Goal: Information Seeking & Learning: Find specific fact

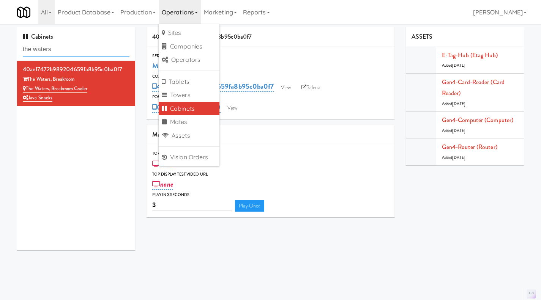
click at [82, 55] on input "the waters" at bounding box center [76, 50] width 107 height 14
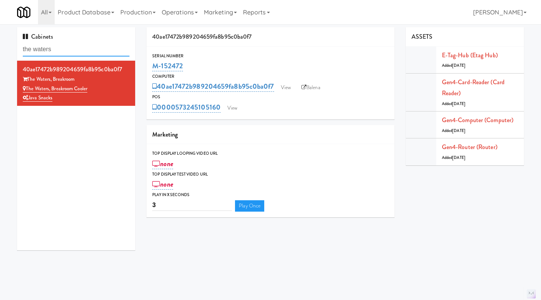
click at [82, 55] on input "the waters" at bounding box center [76, 50] width 107 height 14
paste input "M-144620"
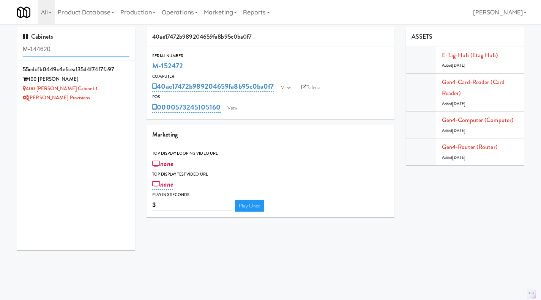
type input "M-144620"
click at [96, 98] on div "[PERSON_NAME] Provisions" at bounding box center [76, 97] width 107 height 9
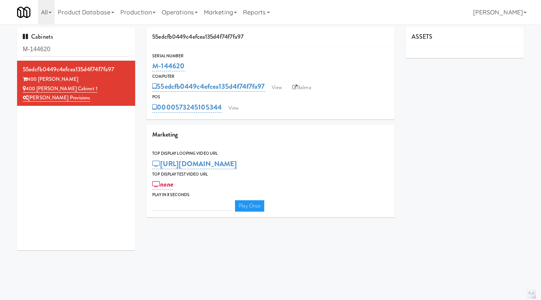
type input "3"
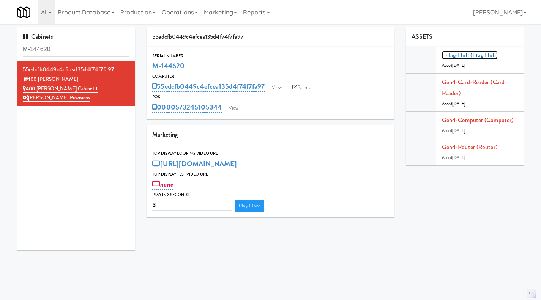
click at [481, 54] on link "E-tag-hub (Etag Hub)" at bounding box center [470, 55] width 56 height 9
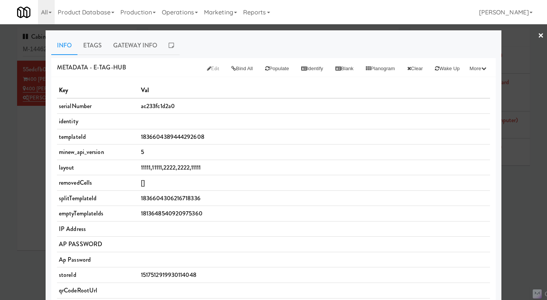
click at [533, 103] on div at bounding box center [273, 150] width 547 height 300
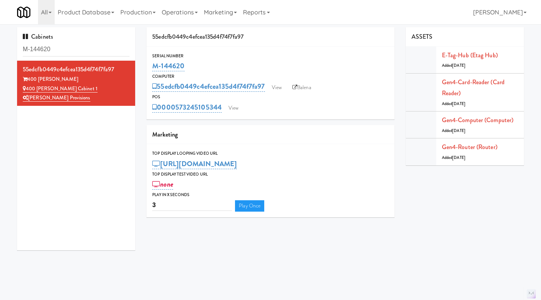
click at [304, 85] on link "Balena" at bounding box center [301, 87] width 27 height 11
click at [236, 110] on link "View" at bounding box center [233, 107] width 17 height 11
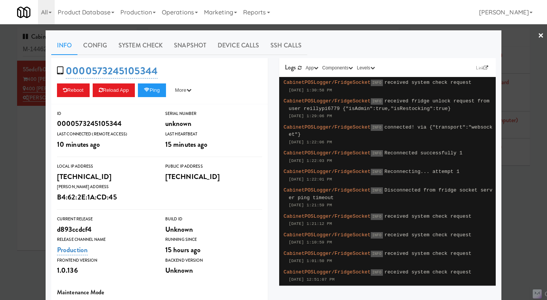
click at [519, 234] on div at bounding box center [273, 150] width 547 height 300
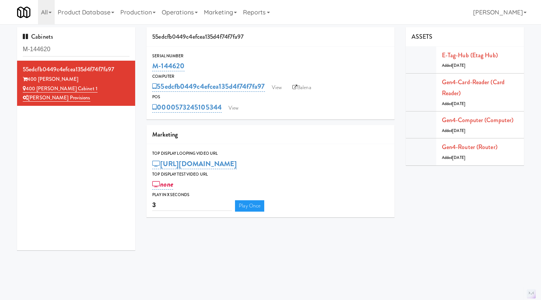
drag, startPoint x: 202, startPoint y: 68, endPoint x: 153, endPoint y: 66, distance: 48.6
click at [153, 66] on div "M-144620" at bounding box center [270, 66] width 236 height 13
copy link "M-144620"
click at [281, 91] on link "View" at bounding box center [276, 87] width 17 height 11
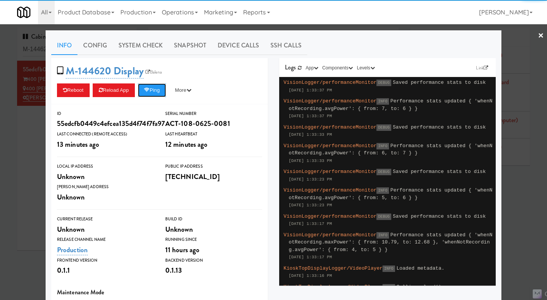
click at [158, 91] on button "Ping" at bounding box center [152, 91] width 28 height 14
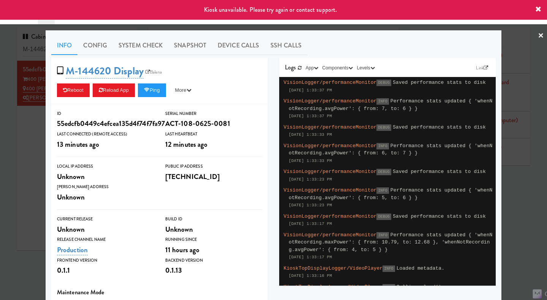
click at [19, 147] on div at bounding box center [273, 150] width 547 height 300
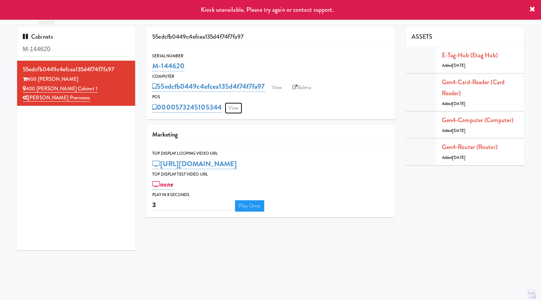
click at [242, 104] on link "View" at bounding box center [233, 107] width 17 height 11
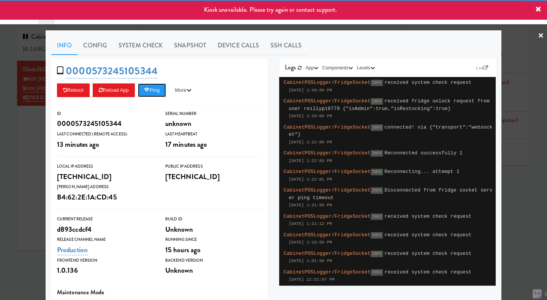
click at [153, 93] on button "Ping" at bounding box center [152, 91] width 28 height 14
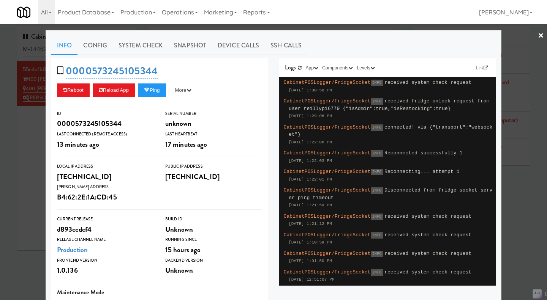
click at [513, 216] on div at bounding box center [273, 150] width 547 height 300
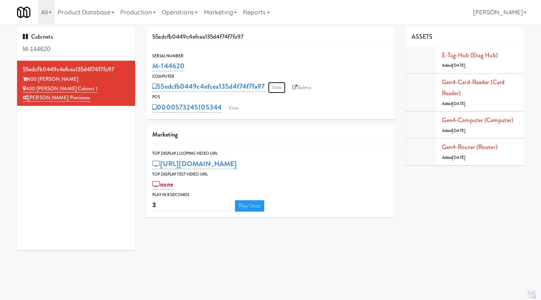
click at [281, 90] on link "View" at bounding box center [276, 87] width 17 height 11
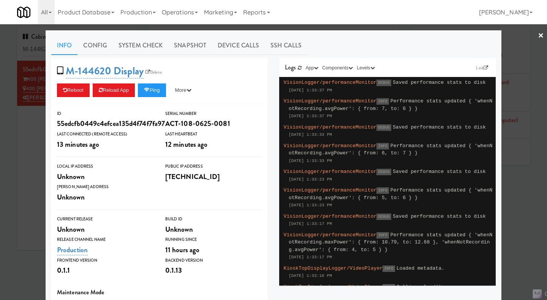
click at [153, 48] on link "System Check" at bounding box center [140, 45] width 55 height 19
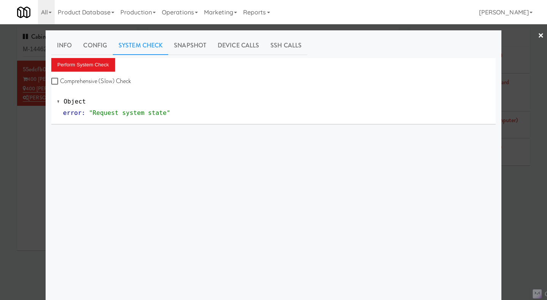
click at [184, 49] on link "Snapshot" at bounding box center [190, 45] width 44 height 19
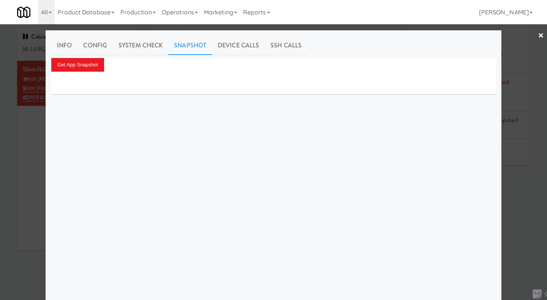
click at [163, 47] on link "System Check" at bounding box center [140, 45] width 55 height 19
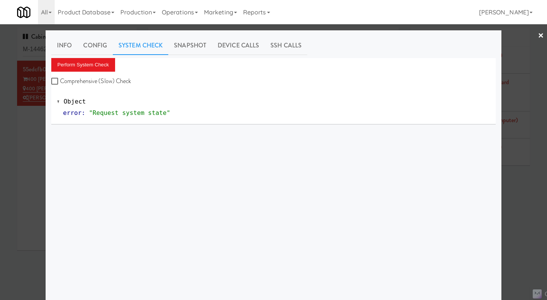
click at [532, 201] on div at bounding box center [273, 150] width 547 height 300
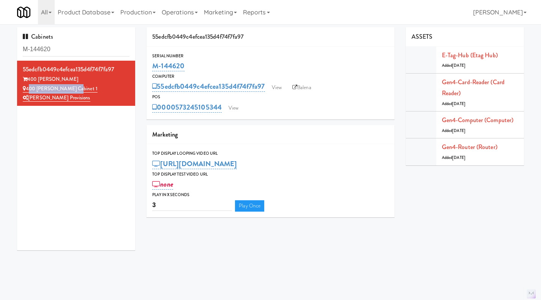
drag, startPoint x: 84, startPoint y: 87, endPoint x: 28, endPoint y: 86, distance: 55.4
click at [28, 86] on div "400 Rhett Cabinet 1" at bounding box center [76, 88] width 107 height 9
copy link "400 Rhett Cabinet 1"
click at [183, 17] on link "Operations" at bounding box center [180, 12] width 42 height 24
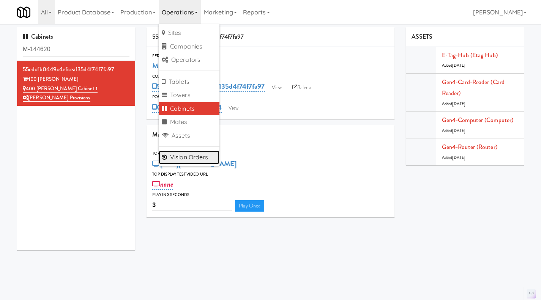
click at [196, 156] on link "Vision Orders" at bounding box center [189, 158] width 61 height 14
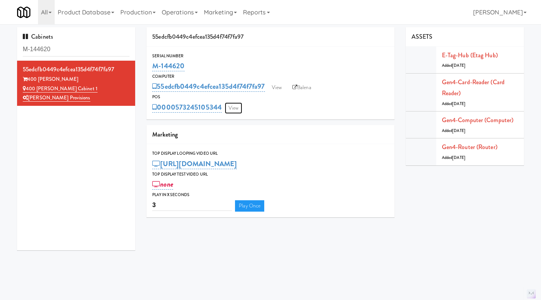
click at [233, 107] on link "View" at bounding box center [233, 107] width 17 height 11
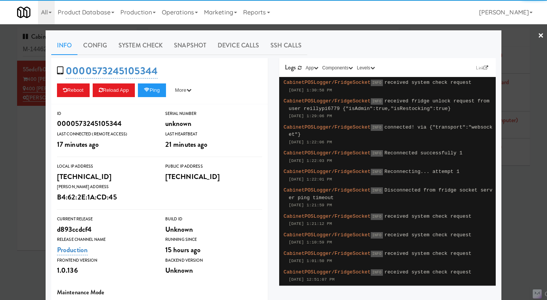
click at [30, 148] on div at bounding box center [273, 150] width 547 height 300
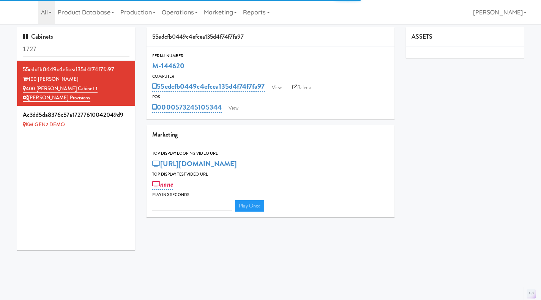
type input "3"
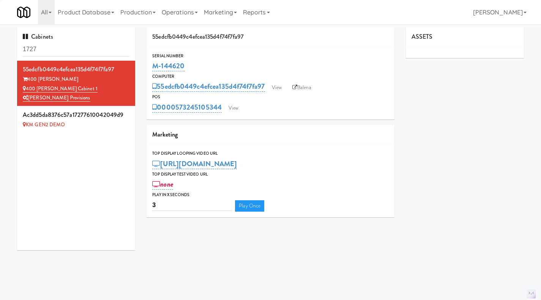
click at [96, 47] on input "1727" at bounding box center [76, 50] width 107 height 14
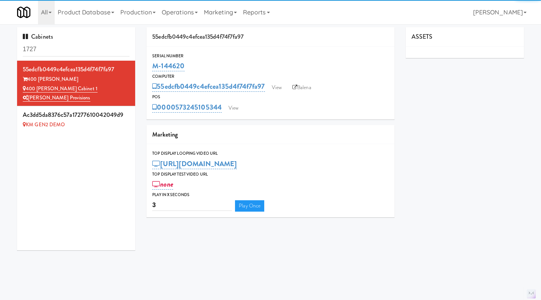
click at [96, 47] on input "1727" at bounding box center [76, 50] width 107 height 14
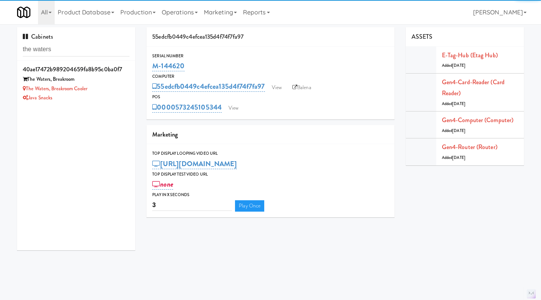
type input "the waters"
click at [118, 93] on div "The Waters, Breakroom Cooler" at bounding box center [76, 88] width 107 height 9
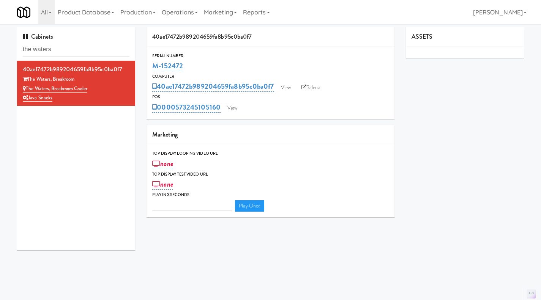
type input "3"
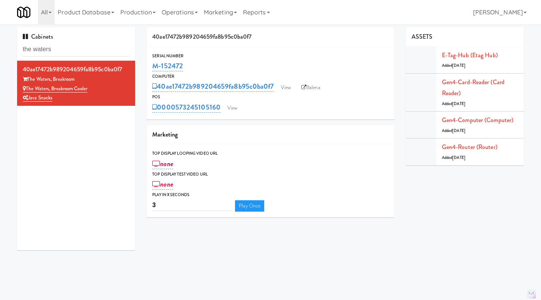
drag, startPoint x: 202, startPoint y: 65, endPoint x: 151, endPoint y: 66, distance: 50.1
click at [151, 66] on div "Serial Number M-152472" at bounding box center [271, 62] width 248 height 20
copy link "M-152472"
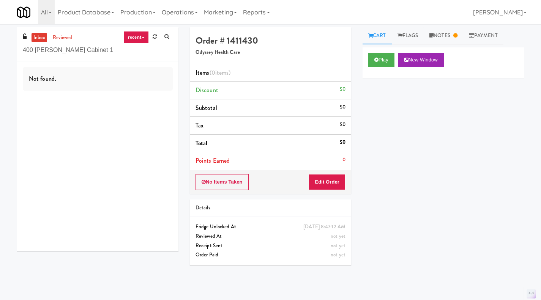
type input "400 [PERSON_NAME] Cabinet 1"
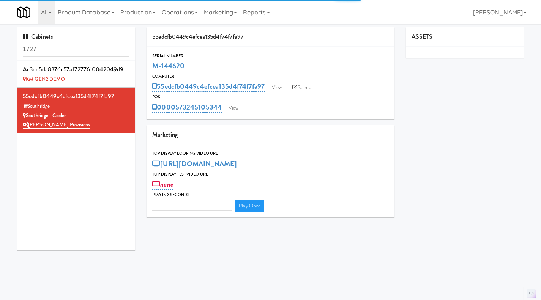
type input "3"
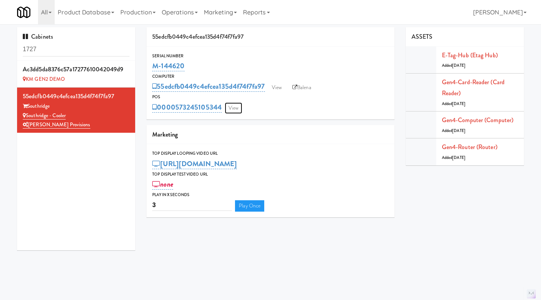
click at [235, 108] on link "View" at bounding box center [233, 107] width 17 height 11
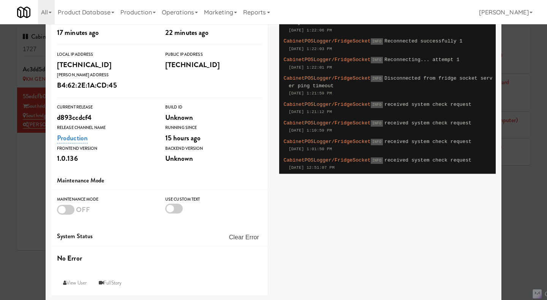
scroll to position [113, 0]
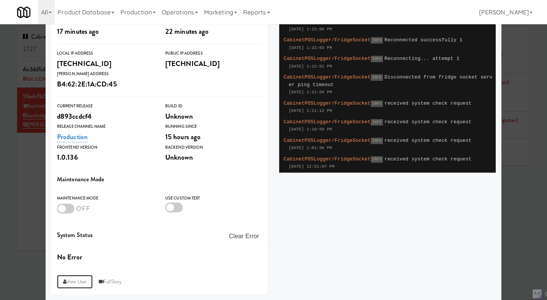
click at [72, 281] on link "View User" at bounding box center [75, 282] width 36 height 14
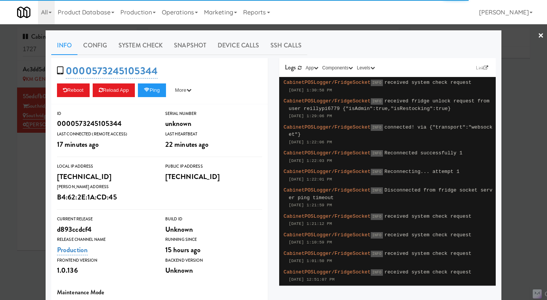
type input "3"
click at [26, 180] on div at bounding box center [273, 150] width 547 height 300
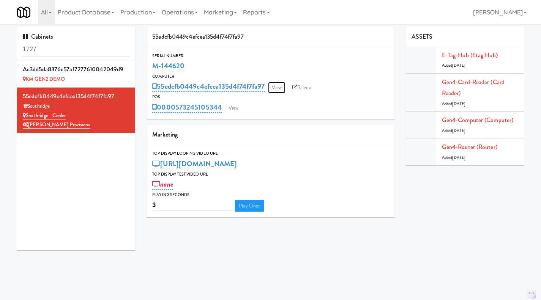
click at [280, 85] on link "View" at bounding box center [276, 87] width 17 height 11
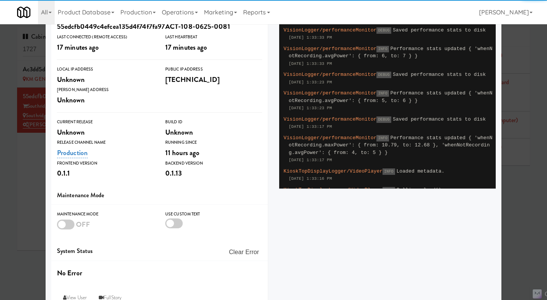
scroll to position [113, 0]
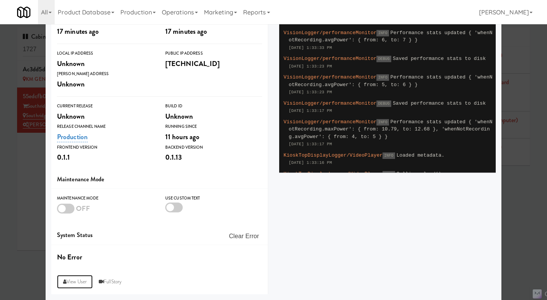
click at [67, 279] on link "View User" at bounding box center [75, 282] width 36 height 14
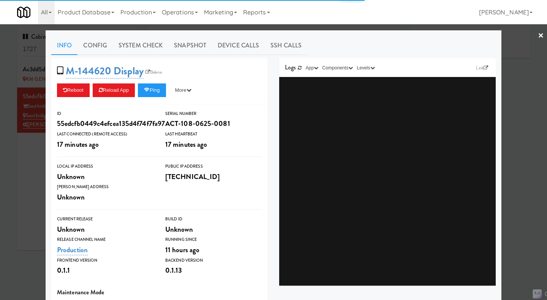
type input "3"
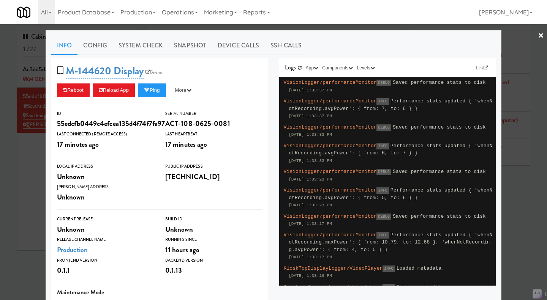
click at [17, 181] on div at bounding box center [273, 150] width 547 height 300
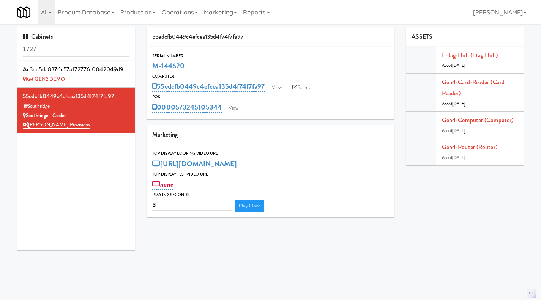
drag, startPoint x: 200, startPoint y: 70, endPoint x: 150, endPoint y: 66, distance: 49.9
click at [150, 66] on div "Serial Number M-144620" at bounding box center [271, 62] width 248 height 20
copy link "M-144620"
click at [57, 116] on link "Southridge - Cooler" at bounding box center [44, 116] width 43 height 8
click at [468, 147] on link "Gen4-router (Router)" at bounding box center [469, 147] width 55 height 9
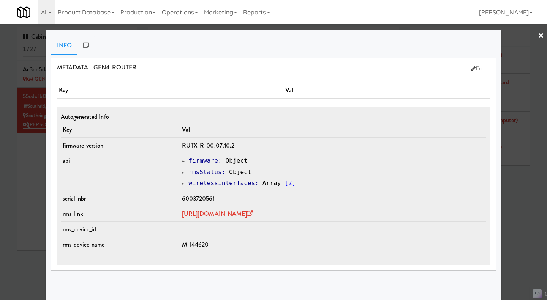
click at [515, 196] on div at bounding box center [273, 150] width 547 height 300
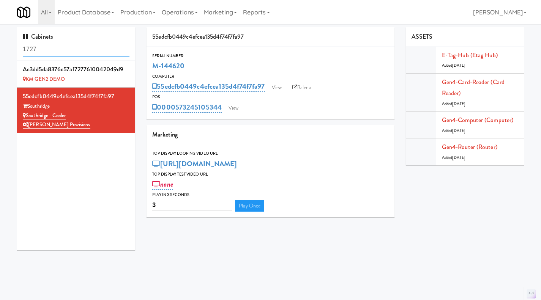
click at [69, 49] on input "1727" at bounding box center [76, 50] width 107 height 14
click at [235, 104] on link "View" at bounding box center [233, 107] width 17 height 11
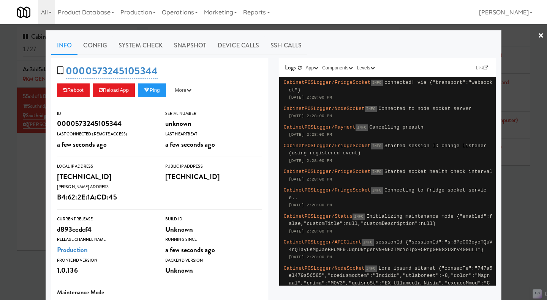
click at [35, 175] on div at bounding box center [273, 150] width 547 height 300
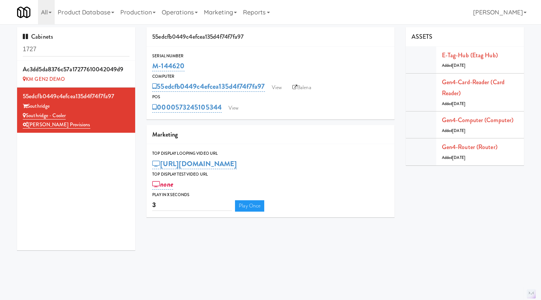
click at [243, 109] on div "0000573245105344 View" at bounding box center [270, 107] width 236 height 13
click at [238, 111] on link "View" at bounding box center [233, 107] width 17 height 11
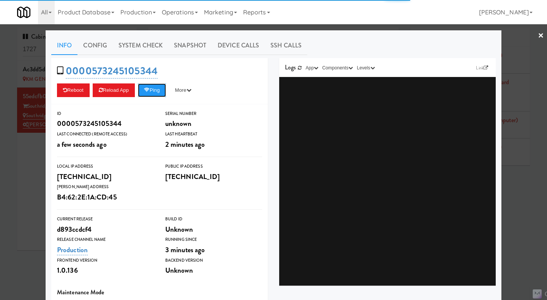
click at [148, 91] on icon at bounding box center [147, 90] width 6 height 5
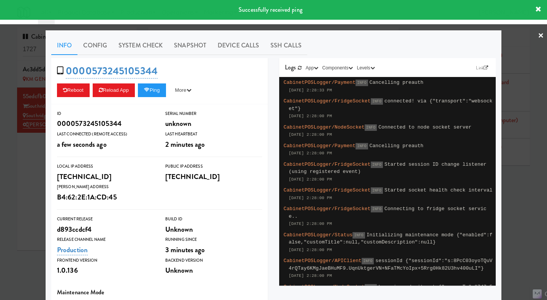
click at [150, 48] on link "System Check" at bounding box center [140, 45] width 55 height 19
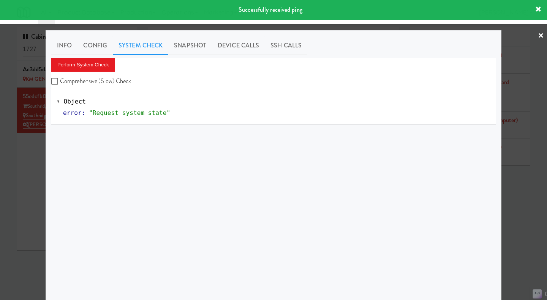
click at [97, 85] on label "Comprehensive (Slow) Check" at bounding box center [91, 81] width 80 height 11
click at [60, 85] on input "Comprehensive (Slow) Check" at bounding box center [55, 82] width 9 height 6
checkbox input "true"
click at [87, 66] on button "Perform System Check" at bounding box center [83, 65] width 64 height 14
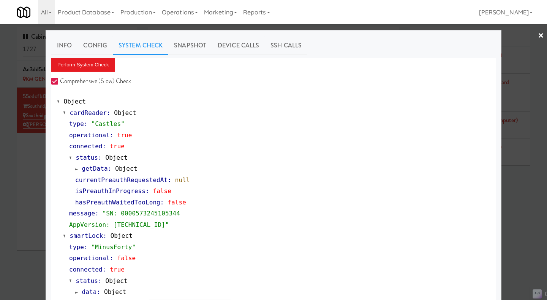
click at [191, 47] on link "Snapshot" at bounding box center [190, 45] width 44 height 19
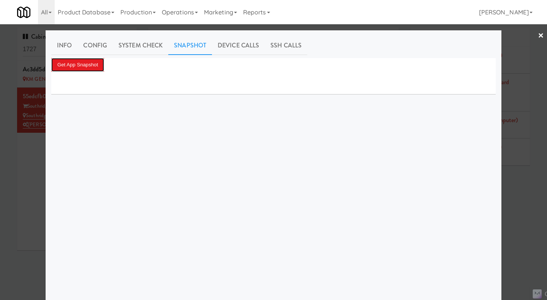
click at [79, 66] on button "Get App Snapshot" at bounding box center [77, 65] width 53 height 14
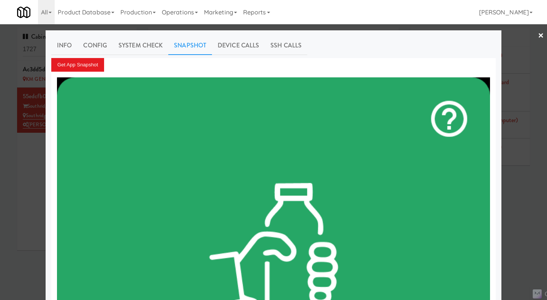
click at [31, 198] on div at bounding box center [273, 150] width 547 height 300
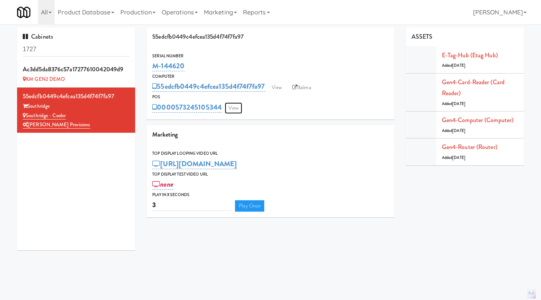
click at [229, 108] on link "View" at bounding box center [233, 107] width 17 height 11
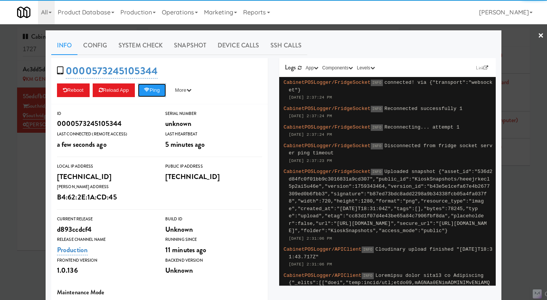
click at [164, 88] on button "Ping" at bounding box center [152, 91] width 28 height 14
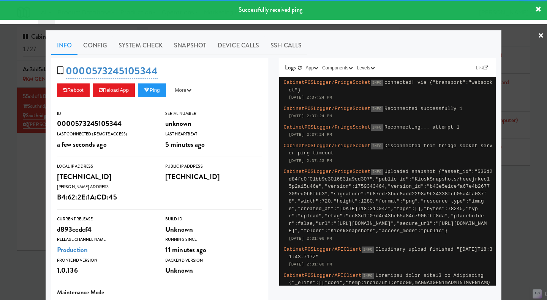
click at [139, 46] on link "System Check" at bounding box center [140, 45] width 55 height 19
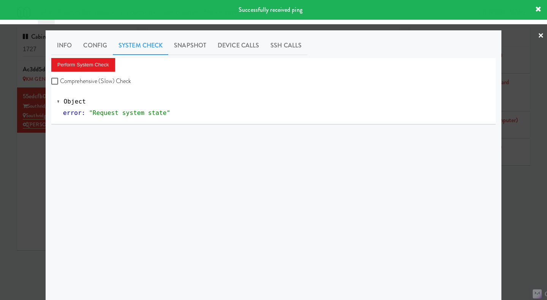
click at [104, 80] on label "Comprehensive (Slow) Check" at bounding box center [91, 81] width 80 height 11
click at [60, 80] on input "Comprehensive (Slow) Check" at bounding box center [55, 82] width 9 height 6
checkbox input "true"
click at [93, 70] on button "Perform System Check" at bounding box center [83, 65] width 64 height 14
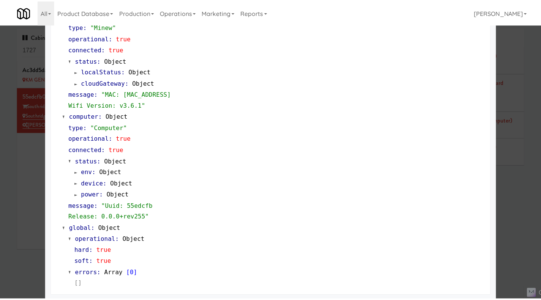
scroll to position [648, 0]
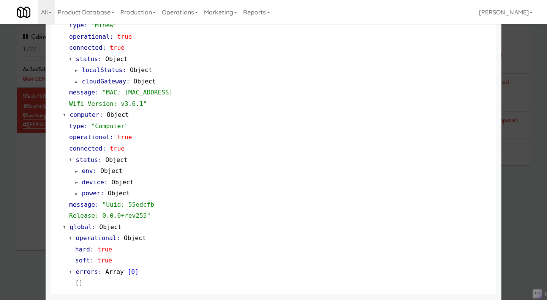
click at [31, 164] on div at bounding box center [273, 150] width 547 height 300
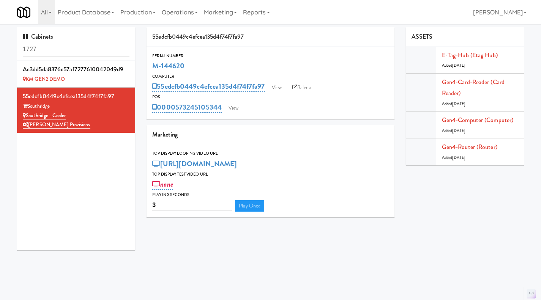
drag, startPoint x: 85, startPoint y: 112, endPoint x: 27, endPoint y: 117, distance: 58.7
click at [27, 117] on div "Southridge - Cooler" at bounding box center [76, 115] width 107 height 9
copy link "Southridge - Cooler"
drag, startPoint x: 203, startPoint y: 64, endPoint x: 153, endPoint y: 65, distance: 50.5
click at [153, 65] on div "M-144620" at bounding box center [270, 66] width 236 height 13
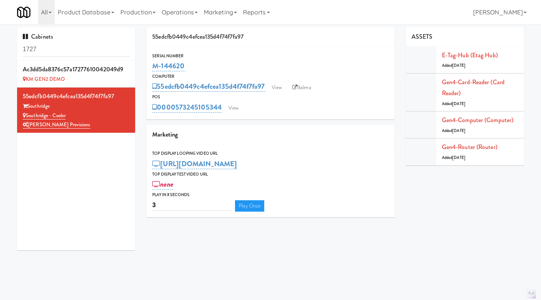
copy link "M-144620"
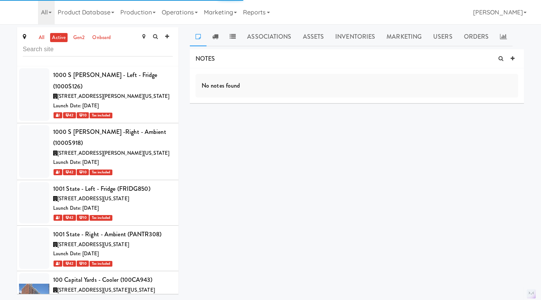
scroll to position [33912, 0]
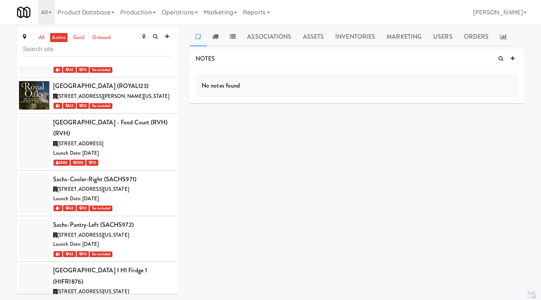
click at [45, 37] on link "all" at bounding box center [41, 37] width 9 height 9
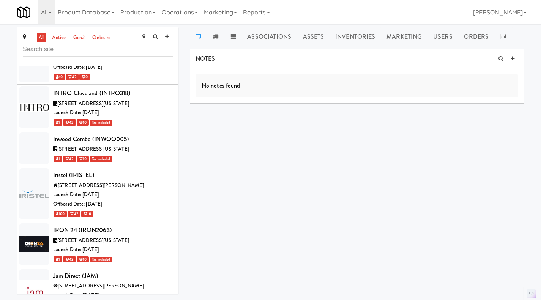
scroll to position [34140, 0]
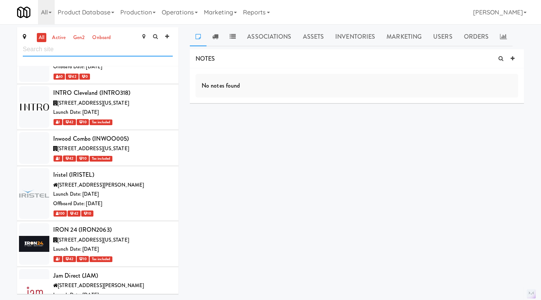
click at [80, 52] on input "text" at bounding box center [98, 50] width 150 height 14
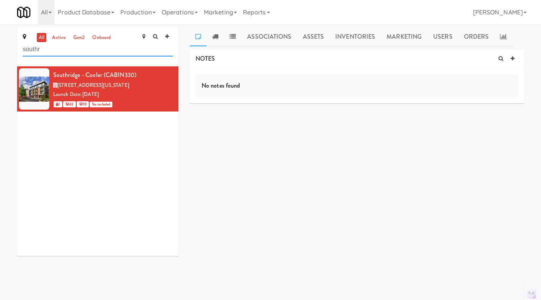
scroll to position [0, 0]
click at [171, 71] on icon at bounding box center [173, 70] width 4 height 5
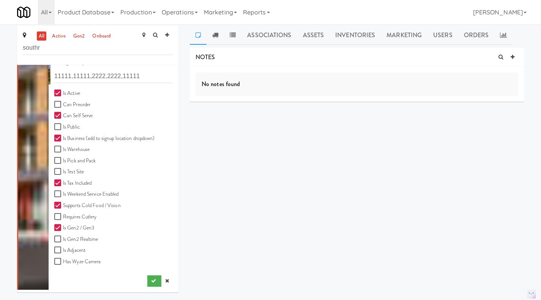
scroll to position [2, 0]
click at [165, 281] on icon at bounding box center [167, 280] width 4 height 5
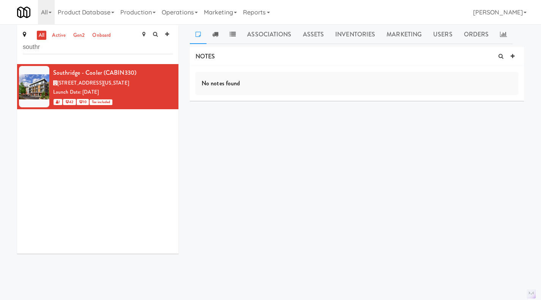
scroll to position [0, 0]
click at [320, 33] on link "Assets" at bounding box center [313, 34] width 33 height 19
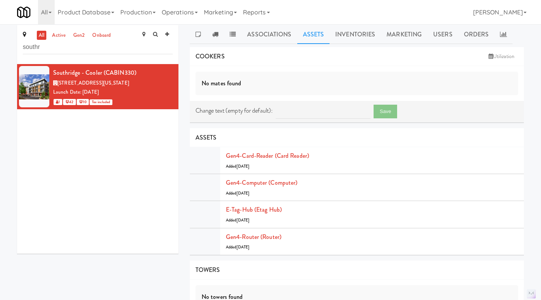
click at [199, 33] on icon at bounding box center [197, 34] width 5 height 6
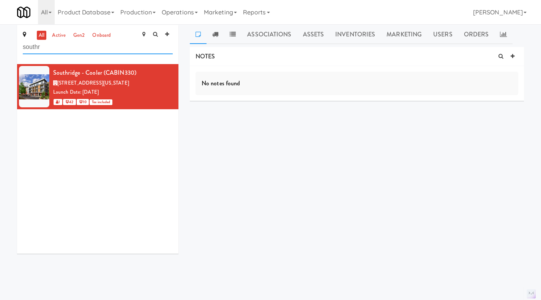
click at [38, 50] on input "southr" at bounding box center [98, 47] width 150 height 14
click at [39, 49] on input "southr" at bounding box center [98, 47] width 150 height 14
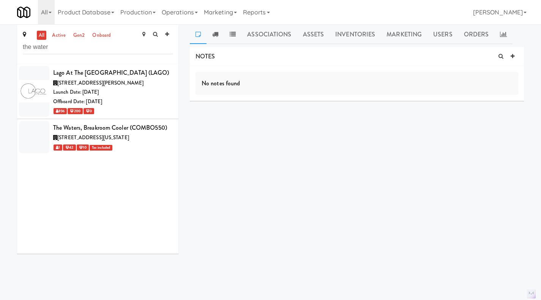
click at [147, 152] on div "1 42 10 Tax included" at bounding box center [113, 147] width 120 height 9
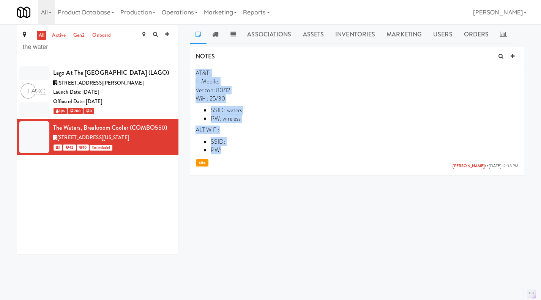
drag, startPoint x: 232, startPoint y: 153, endPoint x: 196, endPoint y: 76, distance: 84.2
click at [196, 76] on p "AT&T: T-Mobile: Verizon: 80/12 WiFi: 25/30 SSID: waters PW: wireless ALT WiFi: …" at bounding box center [356, 112] width 323 height 86
copy p "AT&T: T-Mobile: Verizon: 80/12 WiFi: 25/30 SSID: waters PW: wireless ALT WiFi: …"
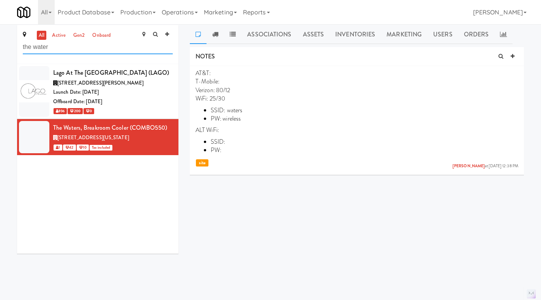
click at [60, 47] on input "the water" at bounding box center [98, 47] width 150 height 14
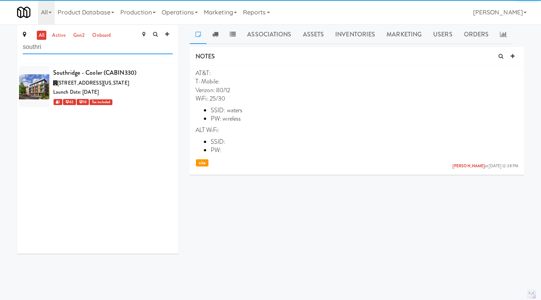
type input "southri"
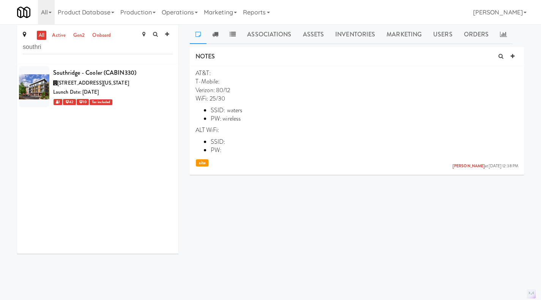
click at [154, 101] on div "1 42 10 Tax included" at bounding box center [113, 101] width 120 height 9
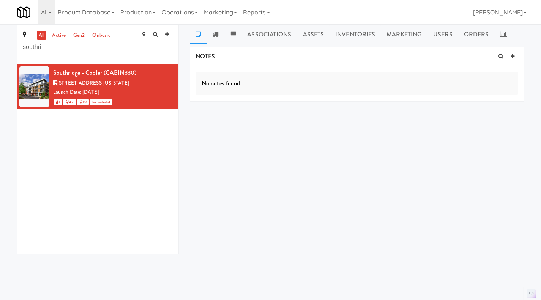
click at [511, 54] on icon at bounding box center [513, 56] width 4 height 5
click at [265, 96] on p at bounding box center [357, 94] width 310 height 8
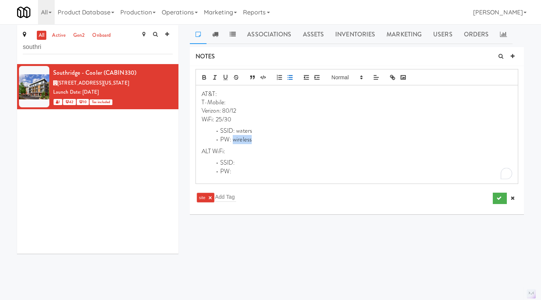
drag, startPoint x: 254, startPoint y: 140, endPoint x: 233, endPoint y: 140, distance: 20.5
click at [233, 140] on li "PW: wireless" at bounding box center [361, 140] width 301 height 9
click at [248, 132] on li "SSID: waters" at bounding box center [361, 131] width 301 height 9
drag, startPoint x: 235, startPoint y: 117, endPoint x: 217, endPoint y: 117, distance: 18.2
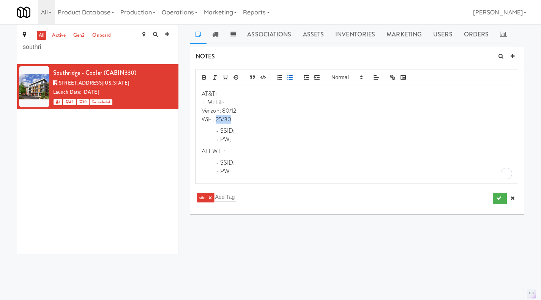
click at [217, 117] on p "WiFi: 25/30" at bounding box center [357, 119] width 310 height 8
drag, startPoint x: 243, startPoint y: 111, endPoint x: 223, endPoint y: 111, distance: 19.7
click at [223, 111] on p "Verizon: 80/12" at bounding box center [357, 111] width 310 height 8
click at [232, 112] on p "Verizon:" at bounding box center [357, 111] width 310 height 8
click at [244, 139] on li "PW:" at bounding box center [361, 140] width 301 height 9
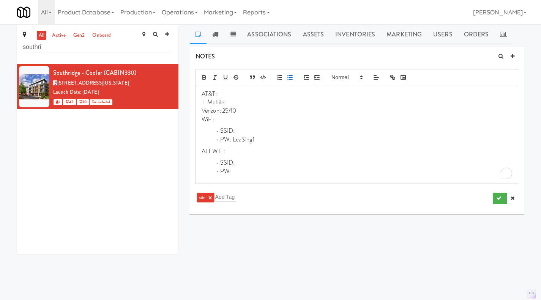
click at [258, 128] on li "SSID:" at bounding box center [361, 131] width 301 height 9
click at [256, 146] on div "AT&T: T-Mobile: Verizon: 25/10 WiFi: SSID: South Ridge Office PW: Lea$ing1 ALT …" at bounding box center [357, 134] width 322 height 98
drag, startPoint x: 258, startPoint y: 142, endPoint x: 233, endPoint y: 142, distance: 25.1
click at [233, 142] on li "PW: Lea$ing1" at bounding box center [361, 140] width 301 height 9
copy li "Lea$ing1"
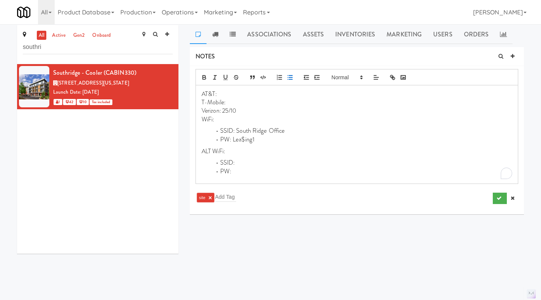
click at [240, 118] on p "WiFi:" at bounding box center [357, 119] width 310 height 8
drag, startPoint x: 266, startPoint y: 142, endPoint x: 221, endPoint y: 132, distance: 46.5
click at [221, 132] on ul "SSID: South Ridge Office PW: Lea$ing1" at bounding box center [357, 135] width 310 height 17
copy ul "SSID: South Ridge Office PW: Lea$ing1"
click at [276, 111] on p "Verizon: 25/10" at bounding box center [357, 111] width 310 height 8
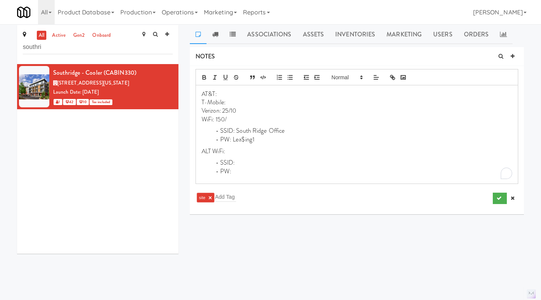
click at [262, 121] on p "WiFi: 150/" at bounding box center [357, 119] width 310 height 8
click at [299, 145] on div "AT&T: T-Mobile: Verizon: 25/10 WiFi: 150/11 SSID: South Ridge Office PW: Lea$in…" at bounding box center [357, 134] width 322 height 98
click at [279, 140] on li "PW: Lea$ing1" at bounding box center [361, 140] width 301 height 9
click at [498, 200] on icon "submit" at bounding box center [498, 198] width 5 height 5
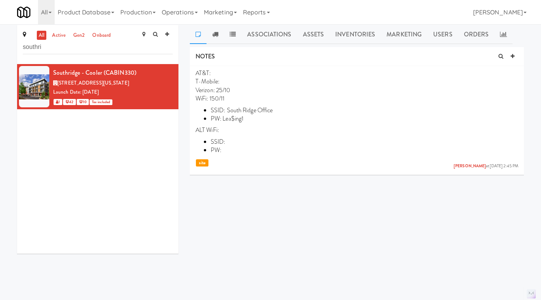
click at [170, 69] on li "Southridge - Cooler (CABIN330) 823 South Church Street, Greenville South Caroli…" at bounding box center [97, 86] width 161 height 45
click at [168, 70] on link at bounding box center [171, 68] width 7 height 9
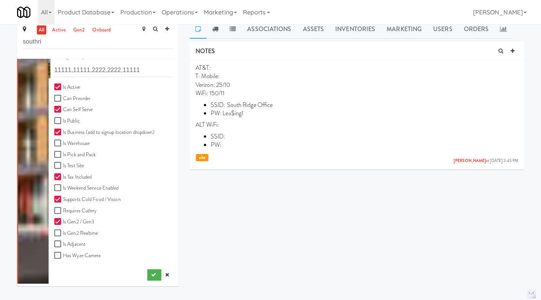
scroll to position [8, 0]
click at [164, 274] on link at bounding box center [166, 274] width 11 height 11
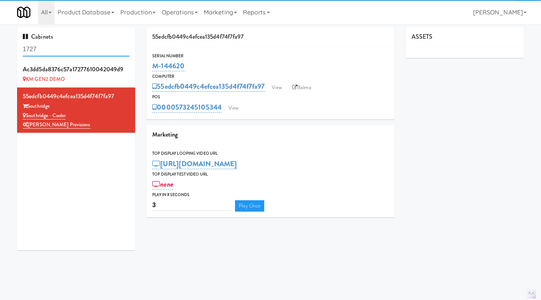
click at [58, 45] on input "1727" at bounding box center [76, 50] width 107 height 14
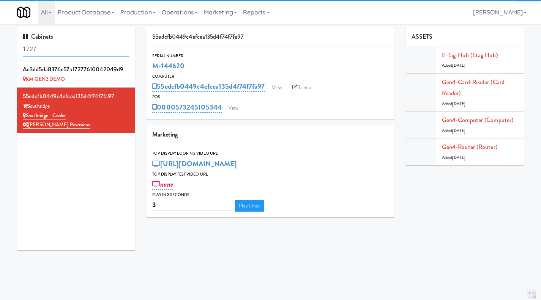
click at [58, 45] on input "1727" at bounding box center [76, 50] width 107 height 14
paste input "CMPD News"
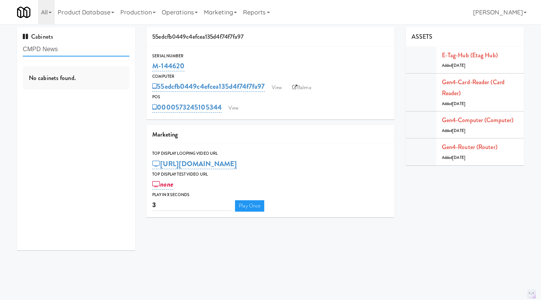
click at [58, 47] on input "CMPD News" at bounding box center [76, 50] width 107 height 14
type input "CMPD"
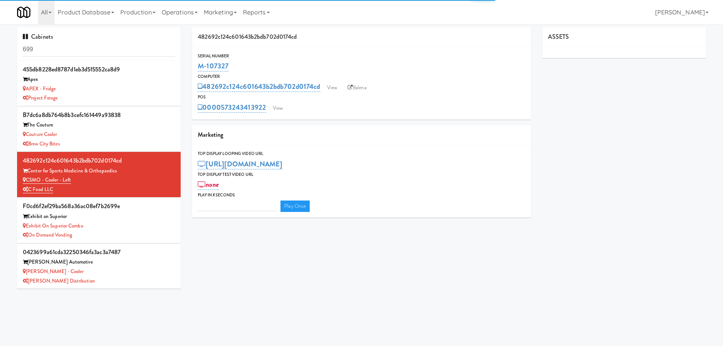
type input "3"
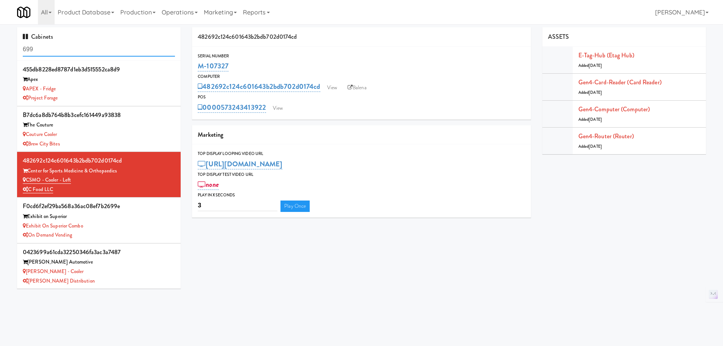
click at [92, 46] on input "699" at bounding box center [99, 50] width 152 height 14
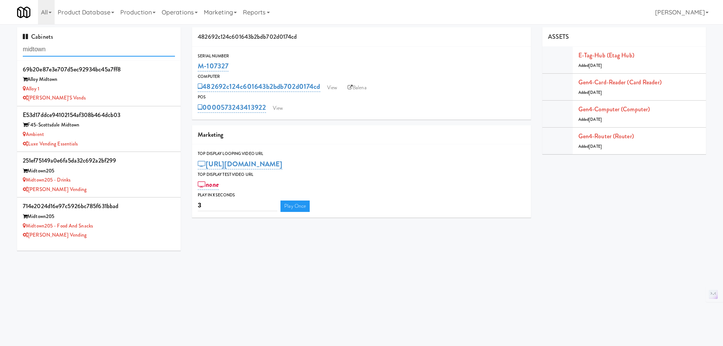
type input "midtown"
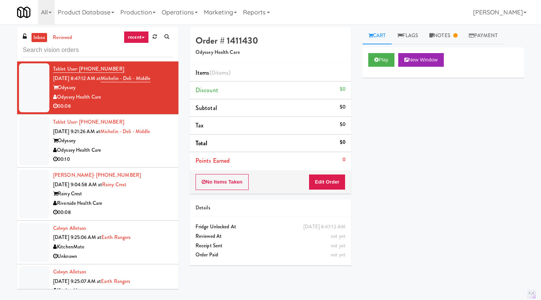
click at [66, 47] on input "text" at bounding box center [98, 50] width 150 height 14
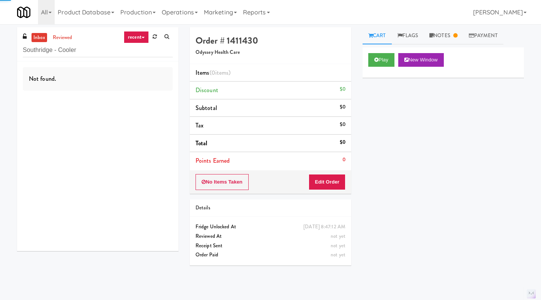
type input "Southridge - Cooler"
click at [453, 38] on link "Notes" at bounding box center [443, 35] width 39 height 17
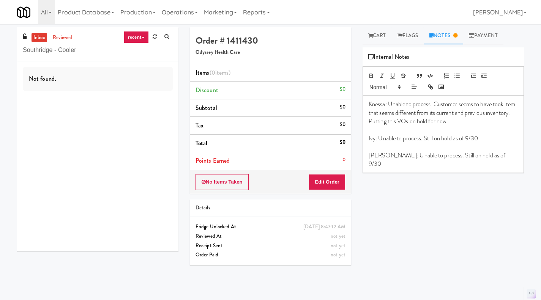
click at [68, 41] on link "reviewed" at bounding box center [63, 37] width 24 height 9
click at [32, 39] on link "inbox" at bounding box center [40, 37] width 16 height 9
click at [82, 54] on input "Southridge - Cooler" at bounding box center [98, 50] width 150 height 14
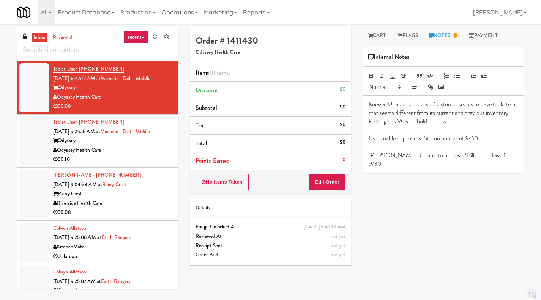
paste input "Southridge - Cooler"
type input "Southridge - Cooler"
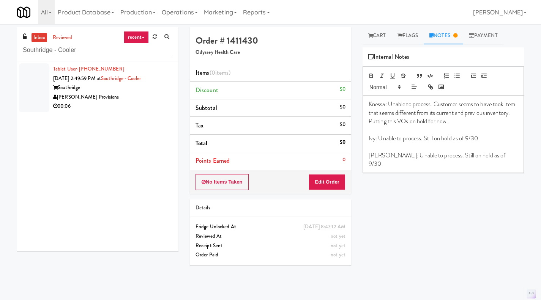
click at [144, 95] on div "[PERSON_NAME] Provisions" at bounding box center [113, 97] width 120 height 9
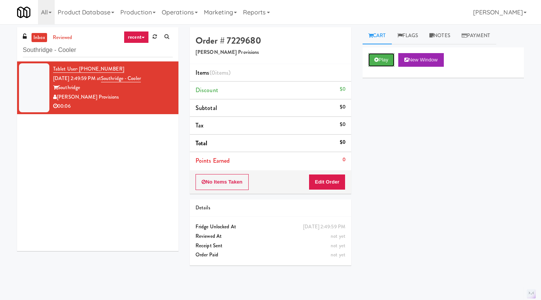
click at [382, 66] on button "Play" at bounding box center [381, 60] width 26 height 14
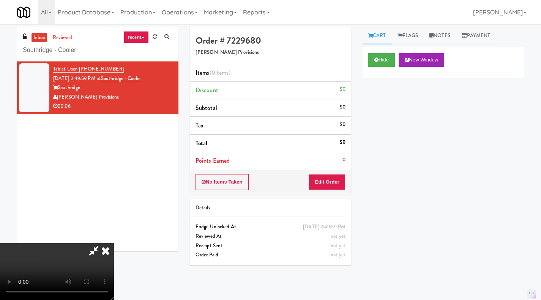
click at [114, 243] on icon at bounding box center [105, 250] width 17 height 15
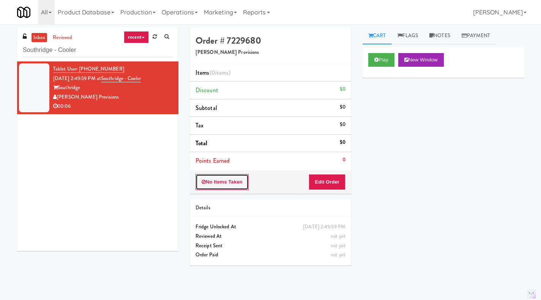
click at [223, 185] on button "No Items Taken" at bounding box center [221, 182] width 53 height 16
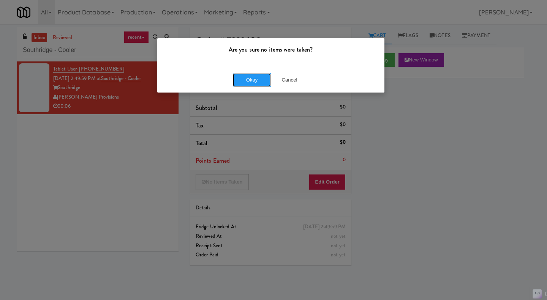
click at [252, 73] on button "Okay" at bounding box center [252, 80] width 38 height 14
